Goal: Task Accomplishment & Management: Manage account settings

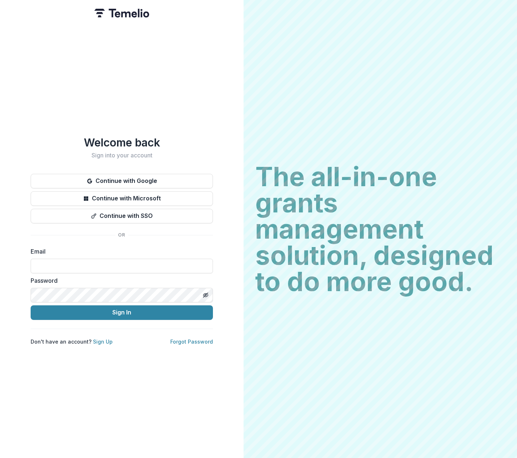
type input "**********"
click at [122, 309] on button "Sign In" at bounding box center [122, 312] width 182 height 15
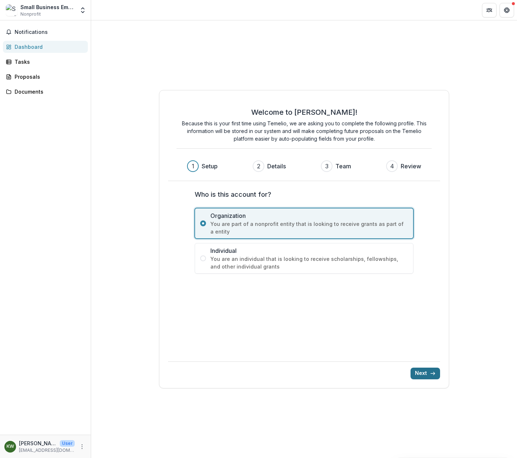
click at [426, 376] on button "Next" at bounding box center [425, 374] width 30 height 12
click at [82, 444] on icon "More" at bounding box center [82, 447] width 6 height 6
click at [116, 432] on link "Settings" at bounding box center [130, 431] width 78 height 12
click at [422, 372] on button "Next" at bounding box center [425, 374] width 30 height 12
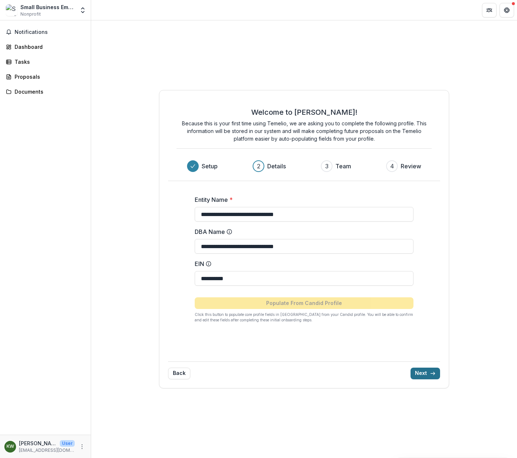
click at [423, 372] on button "Next" at bounding box center [425, 374] width 30 height 12
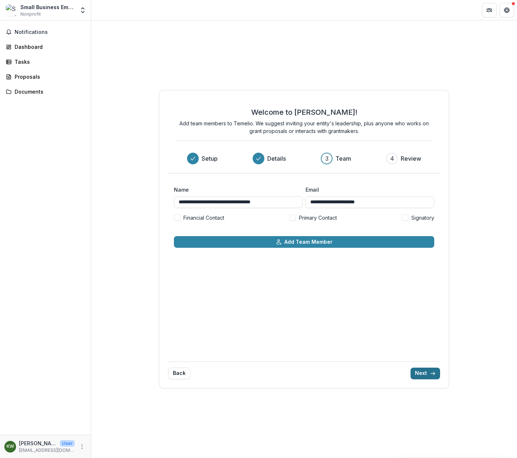
click at [423, 372] on button "Next" at bounding box center [425, 374] width 30 height 12
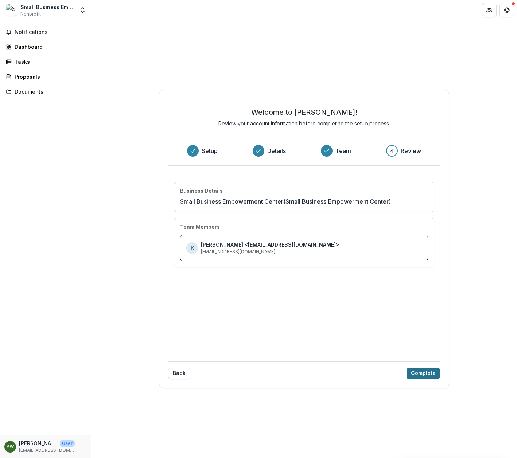
click at [423, 372] on button "Complete" at bounding box center [423, 374] width 34 height 12
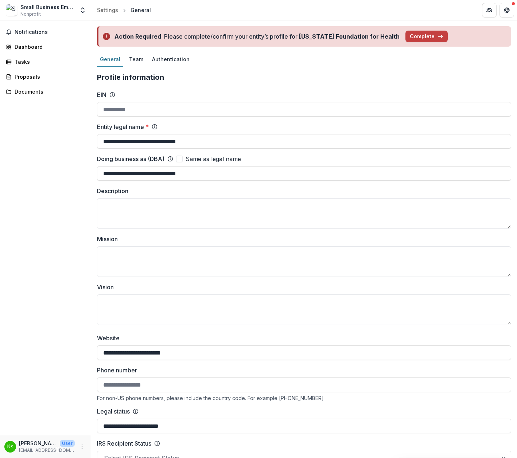
type input "**********"
click at [417, 33] on button "Complete" at bounding box center [426, 37] width 42 height 12
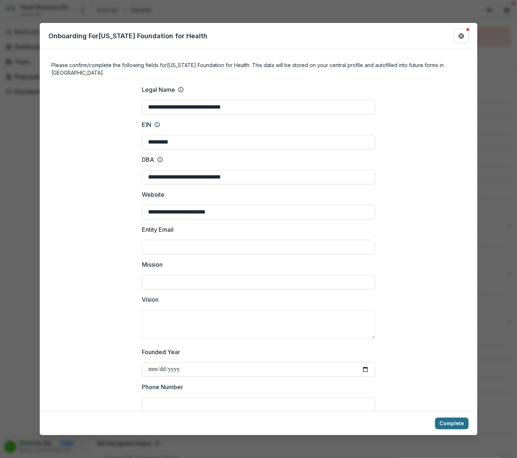
click at [455, 422] on button "Complete" at bounding box center [452, 424] width 34 height 12
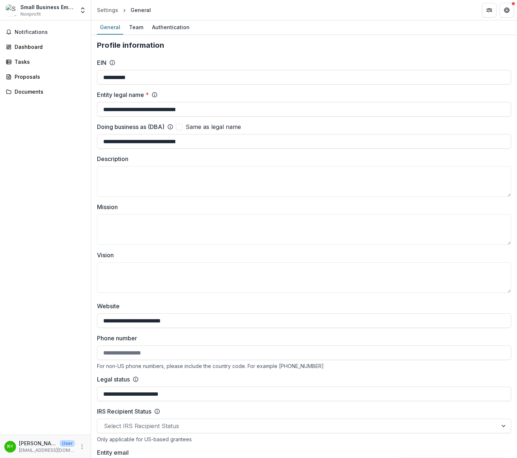
click at [59, 12] on div "Small Business Empowerment Center Nonprofit" at bounding box center [47, 10] width 54 height 14
click at [505, 9] on icon "Get Help" at bounding box center [507, 10] width 6 height 6
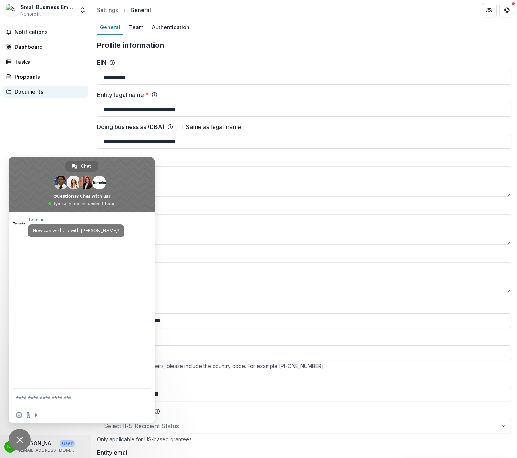
click at [38, 91] on div "Documents" at bounding box center [48, 92] width 67 height 8
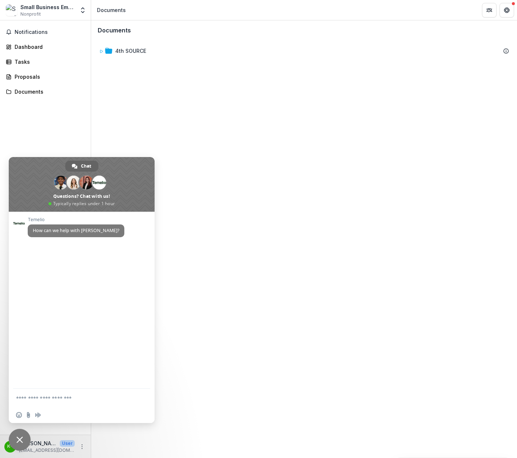
click at [69, 147] on div "Notifications Dashboard Tasks Proposals Documents" at bounding box center [45, 227] width 91 height 414
click at [66, 5] on div "Small Business Empowerment Center" at bounding box center [47, 7] width 54 height 8
click at [81, 8] on icon "Open entity switcher" at bounding box center [82, 10] width 7 height 7
click at [30, 38] on link "Settings" at bounding box center [45, 40] width 87 height 12
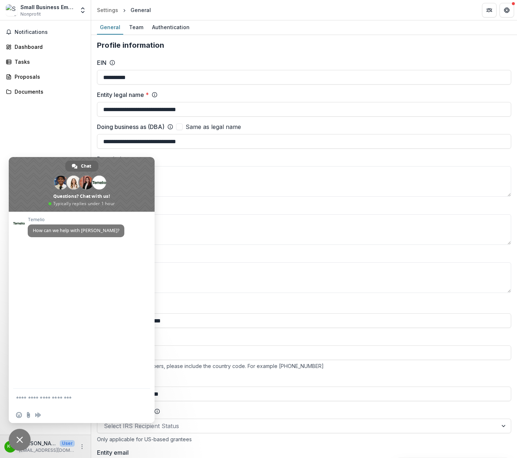
click at [24, 439] on span "Close chat" at bounding box center [20, 440] width 22 height 22
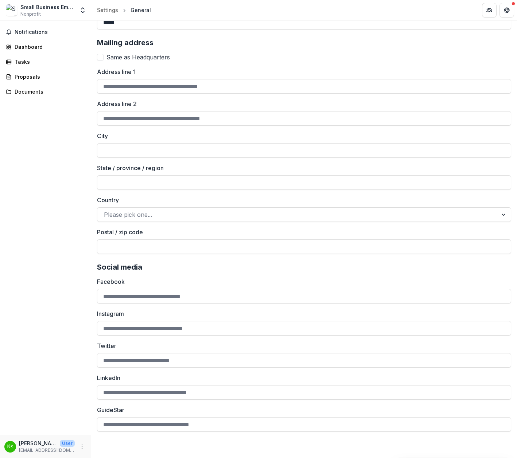
scroll to position [825, 0]
click at [80, 445] on icon "More" at bounding box center [82, 447] width 6 height 6
click at [118, 432] on link "Settings" at bounding box center [130, 431] width 78 height 12
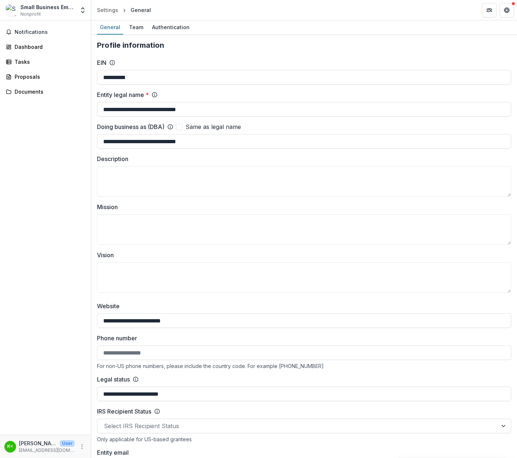
scroll to position [0, 0]
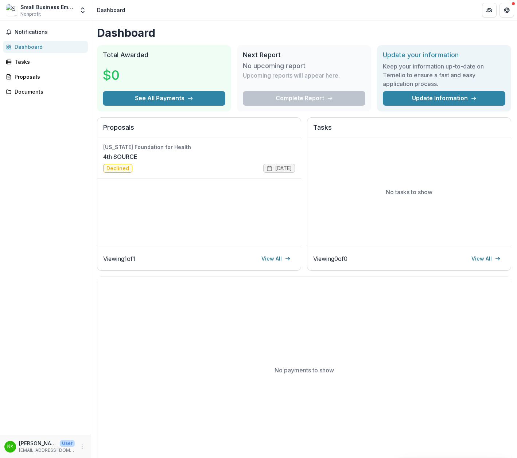
click at [66, 13] on div "Small Business Empowerment Center Nonprofit" at bounding box center [47, 10] width 54 height 14
click at [46, 6] on div "Small Business Empowerment Center" at bounding box center [47, 7] width 54 height 8
click at [13, 9] on img at bounding box center [12, 10] width 12 height 12
click at [83, 10] on icon "Open entity switcher" at bounding box center [82, 10] width 7 height 7
click at [42, 40] on link "Settings" at bounding box center [45, 40] width 87 height 12
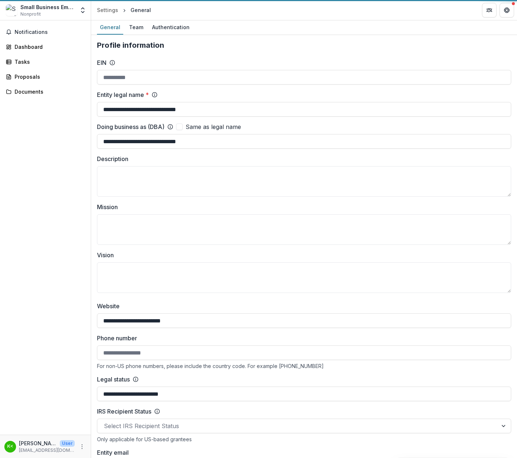
type input "**********"
click at [82, 9] on icon "Open entity switcher" at bounding box center [82, 10] width 7 height 7
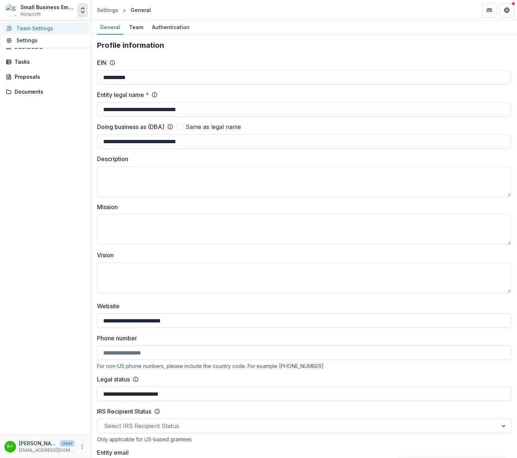
click at [49, 30] on link "Team Settings" at bounding box center [45, 28] width 87 height 12
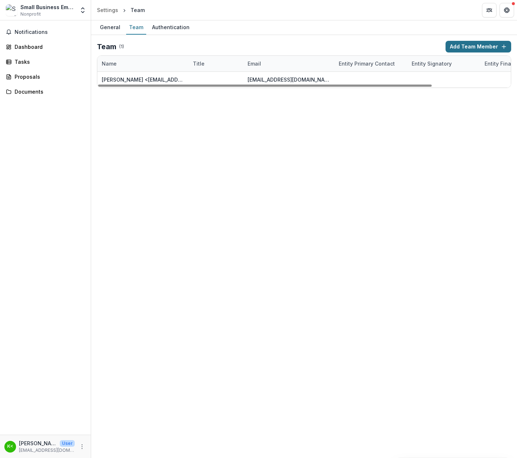
click at [488, 47] on button "Add Team Member" at bounding box center [478, 47] width 66 height 12
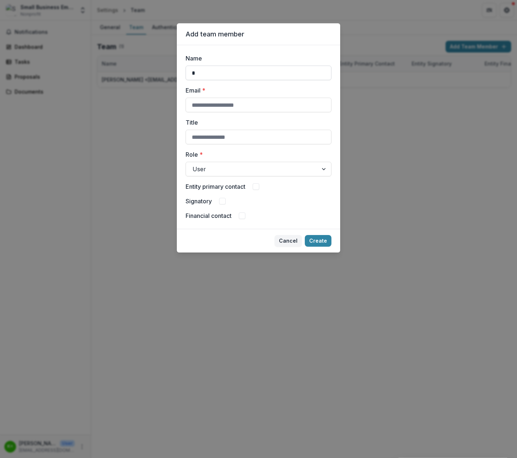
click at [212, 72] on input "*" at bounding box center [258, 73] width 146 height 15
paste input "*******"
paste input "********"
type input "**********"
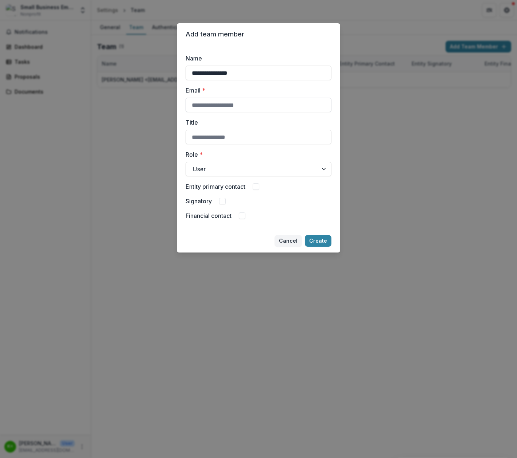
paste input "**********"
type input "**********"
click at [242, 214] on span at bounding box center [242, 215] width 7 height 7
click at [325, 241] on button "Create" at bounding box center [318, 241] width 27 height 12
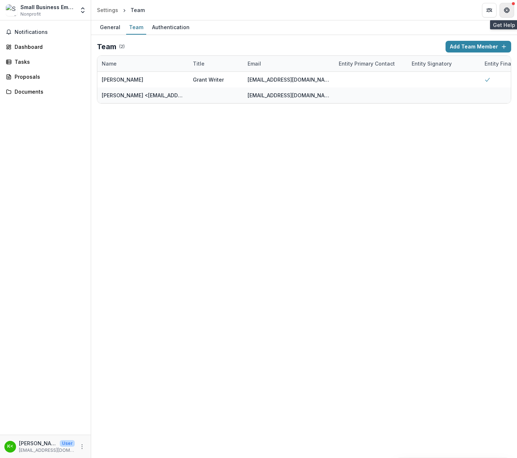
click at [504, 8] on icon "Get Help" at bounding box center [507, 10] width 6 height 6
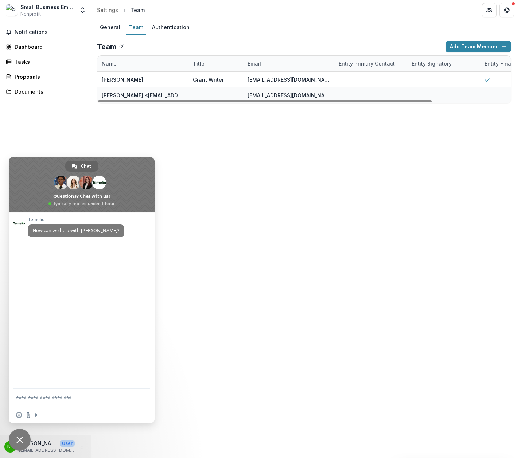
click at [19, 444] on span "Close chat" at bounding box center [20, 440] width 22 height 22
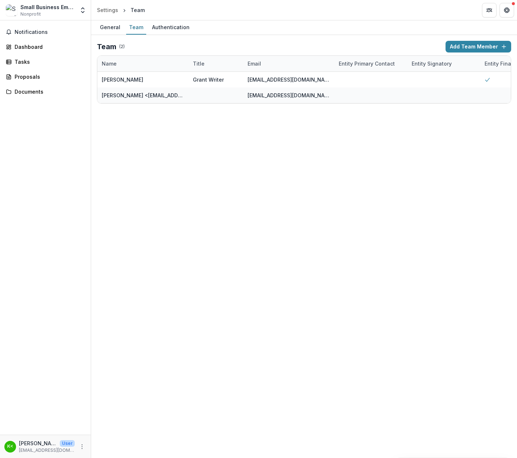
click at [69, 445] on p "User" at bounding box center [67, 443] width 15 height 7
click at [30, 443] on p "[PERSON_NAME] <[EMAIL_ADDRESS][DOMAIN_NAME]>" at bounding box center [38, 443] width 38 height 8
click at [7, 446] on div "K<" at bounding box center [10, 446] width 6 height 5
click at [81, 446] on icon "More" at bounding box center [82, 447] width 6 height 6
click at [132, 442] on button "Logout" at bounding box center [130, 443] width 78 height 12
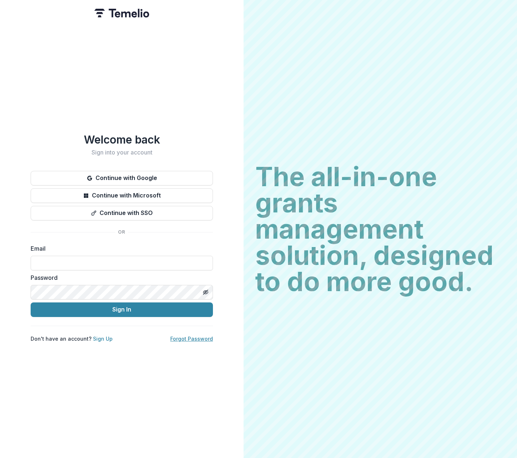
click at [192, 341] on link "Forgot Password" at bounding box center [191, 339] width 43 height 6
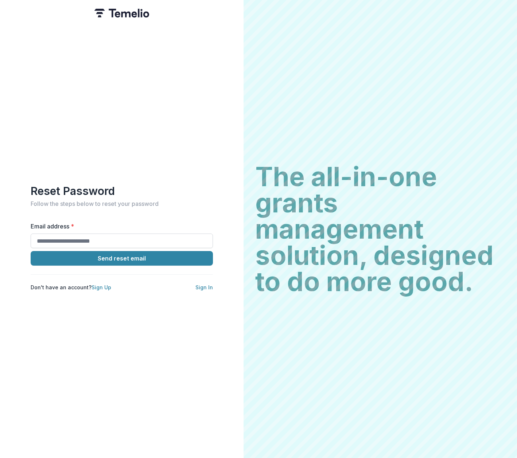
click at [151, 239] on input "Email address *" at bounding box center [122, 241] width 182 height 15
type input "**********"
click at [126, 258] on button "Send reset email" at bounding box center [122, 258] width 182 height 15
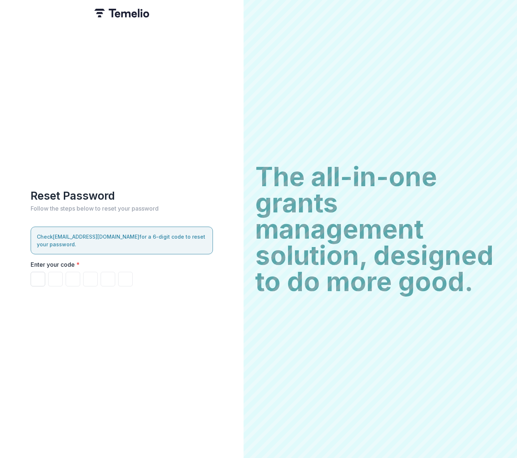
paste input "*"
type input "*"
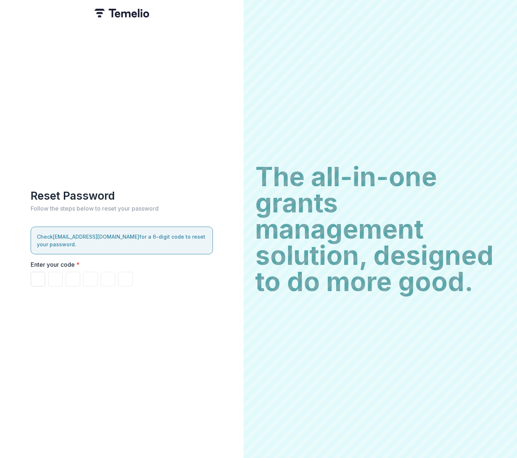
type input "*"
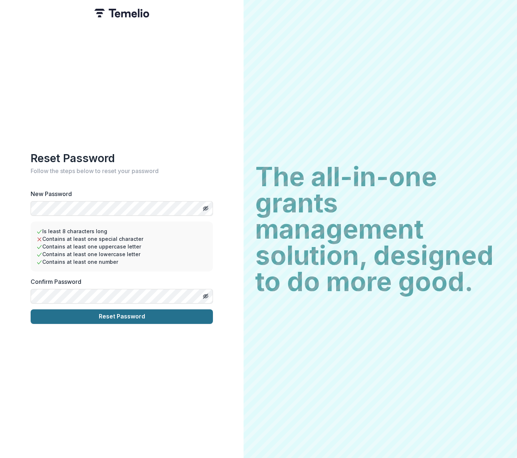
click at [103, 321] on button "Reset Password" at bounding box center [122, 316] width 182 height 15
click at [107, 317] on button "Reset Password" at bounding box center [122, 316] width 182 height 15
click at [8, 297] on div "Reset Password Follow the steps below to reset your password New Password Is le…" at bounding box center [121, 229] width 243 height 458
click at [118, 319] on button "Reset Password" at bounding box center [122, 316] width 182 height 15
